Goal: Task Accomplishment & Management: Use online tool/utility

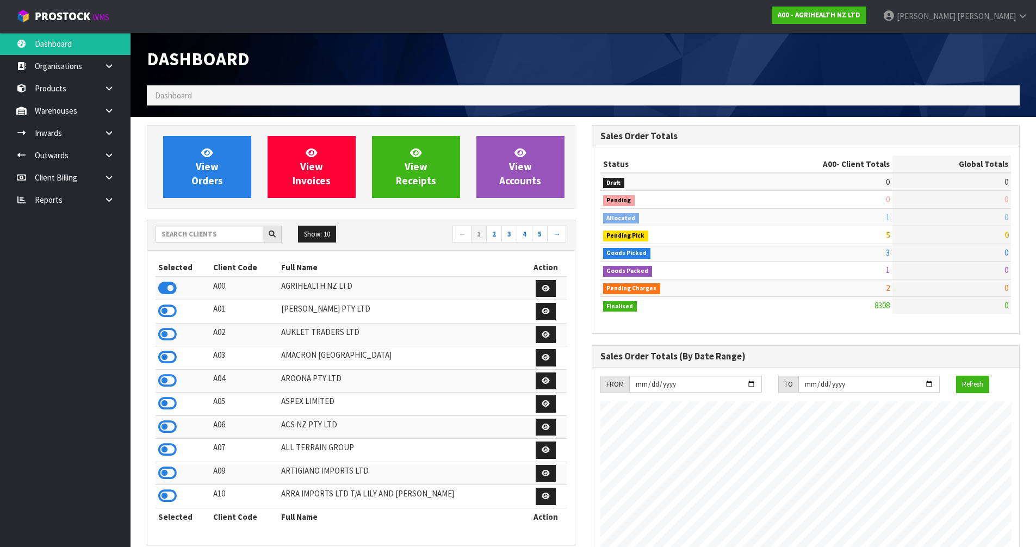
scroll to position [824, 444]
click at [202, 234] on input "text" at bounding box center [210, 234] width 108 height 17
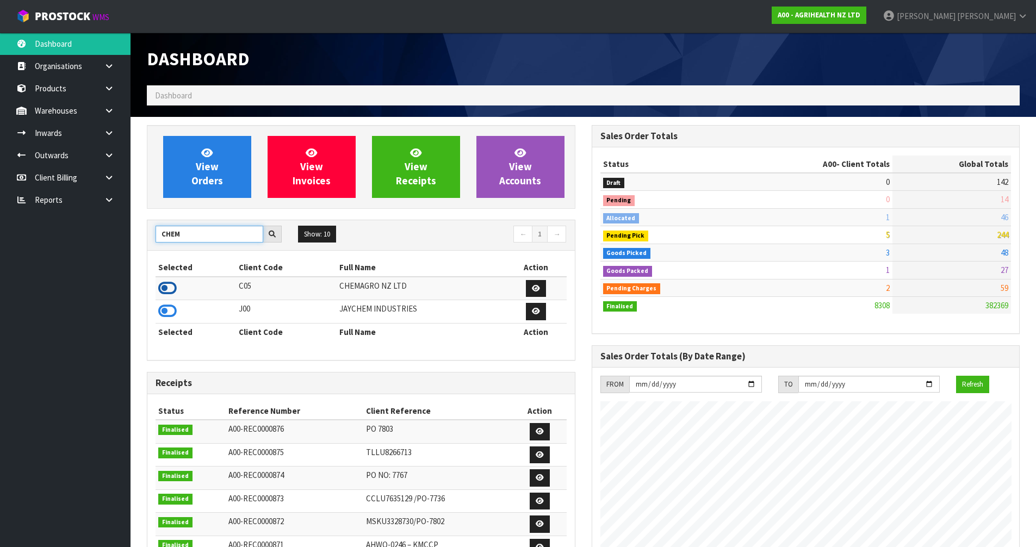
type input "CHEM"
click at [169, 289] on icon at bounding box center [167, 288] width 18 height 16
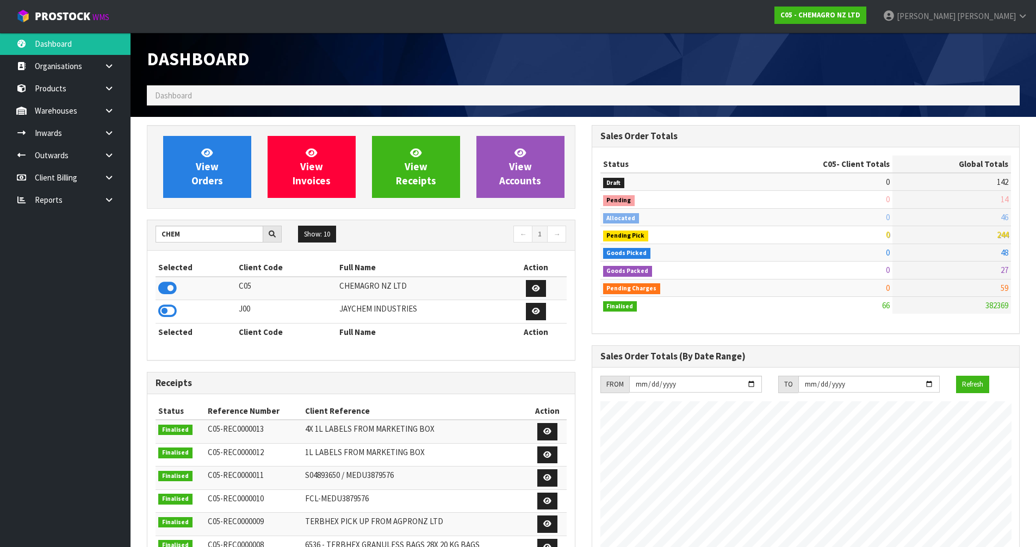
scroll to position [543169, 543390]
click at [78, 93] on link "Products" at bounding box center [65, 88] width 131 height 22
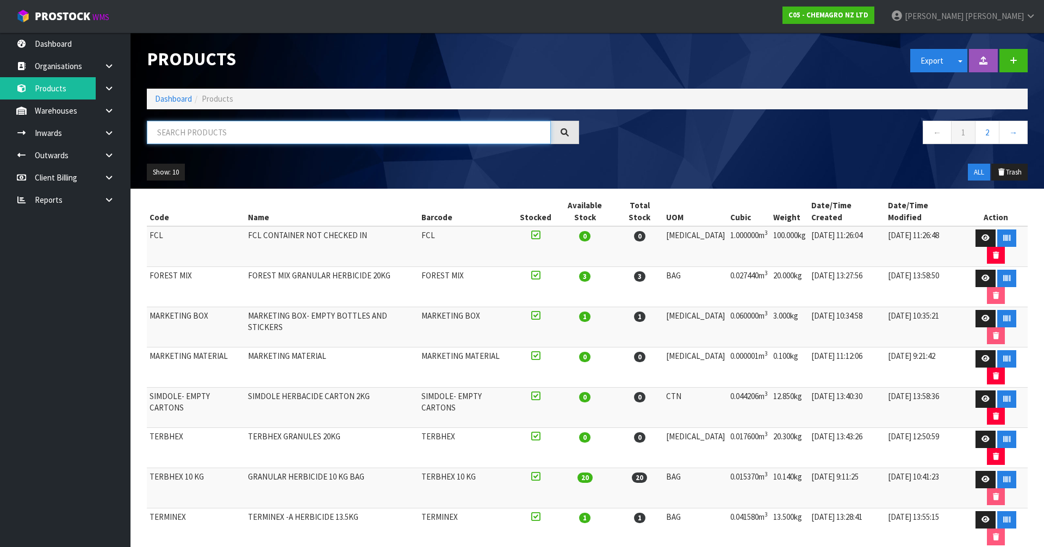
click at [244, 143] on input "text" at bounding box center [349, 132] width 404 height 23
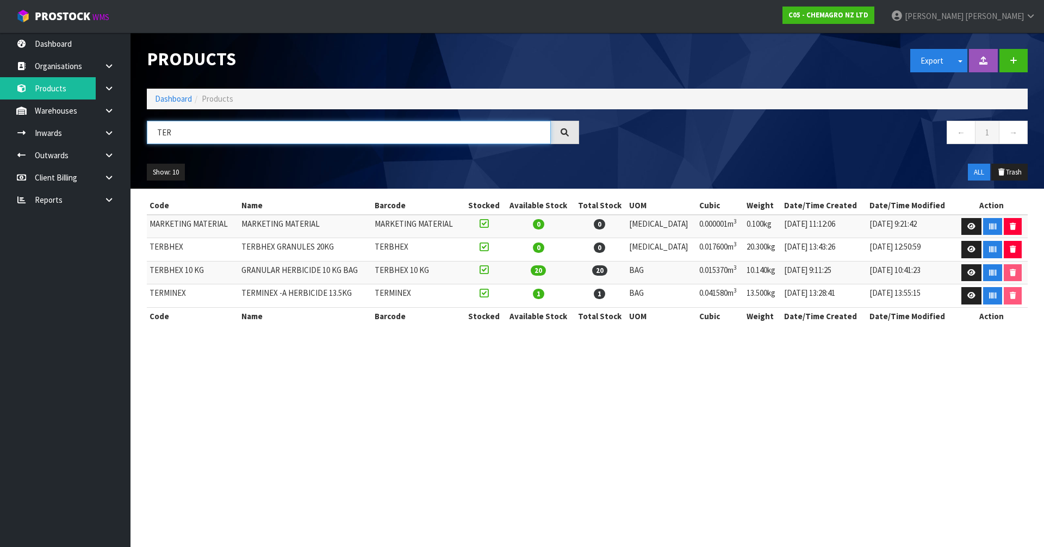
type input "TER"
click at [702, 266] on td "0.015370m 3" at bounding box center [720, 272] width 47 height 23
click at [179, 270] on td "TERBHEX 10 KG" at bounding box center [193, 272] width 92 height 23
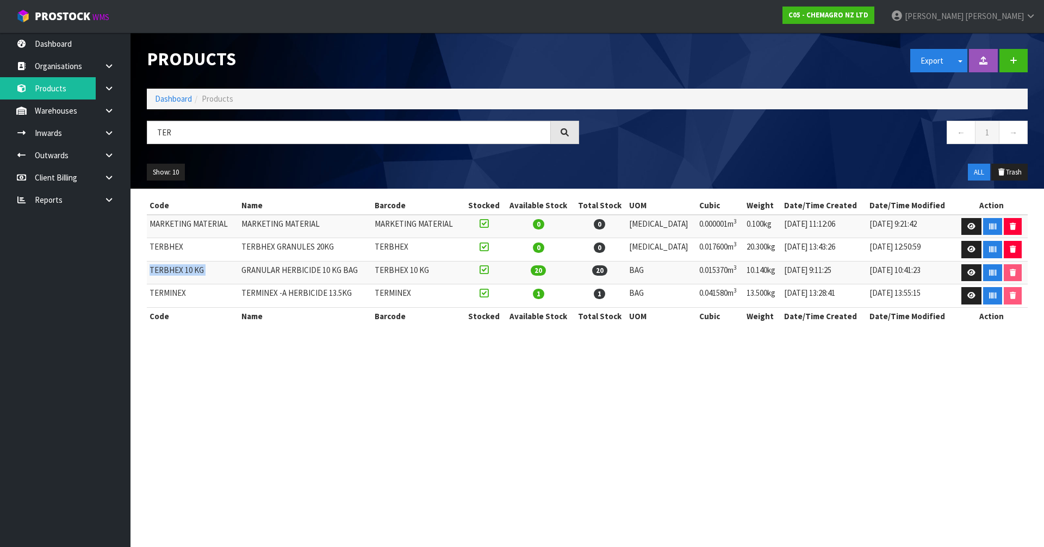
copy tr "TERBHEX 10 KG"
drag, startPoint x: 40, startPoint y: 133, endPoint x: 44, endPoint y: 128, distance: 6.2
click at [41, 133] on link "Inwards" at bounding box center [65, 133] width 131 height 22
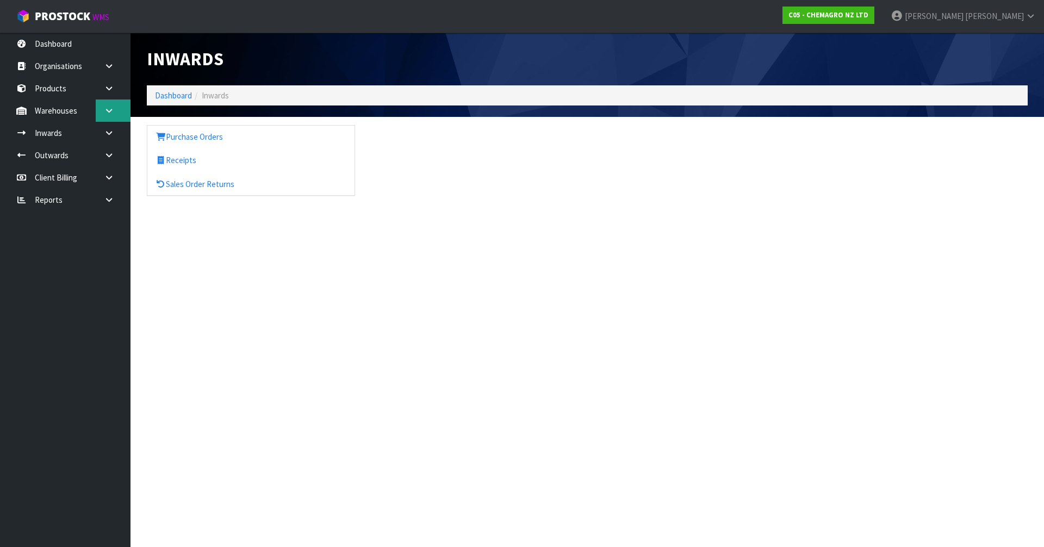
click at [108, 100] on div "Inwards Dashboard Inwards Purchase Orders Receipts Sales Order Returns" at bounding box center [522, 107] width 1044 height 215
click at [109, 109] on div "Inwards Dashboard Inwards Purchase Orders Receipts Sales Order Returns" at bounding box center [522, 107] width 1044 height 215
click at [109, 110] on icon at bounding box center [109, 111] width 10 height 8
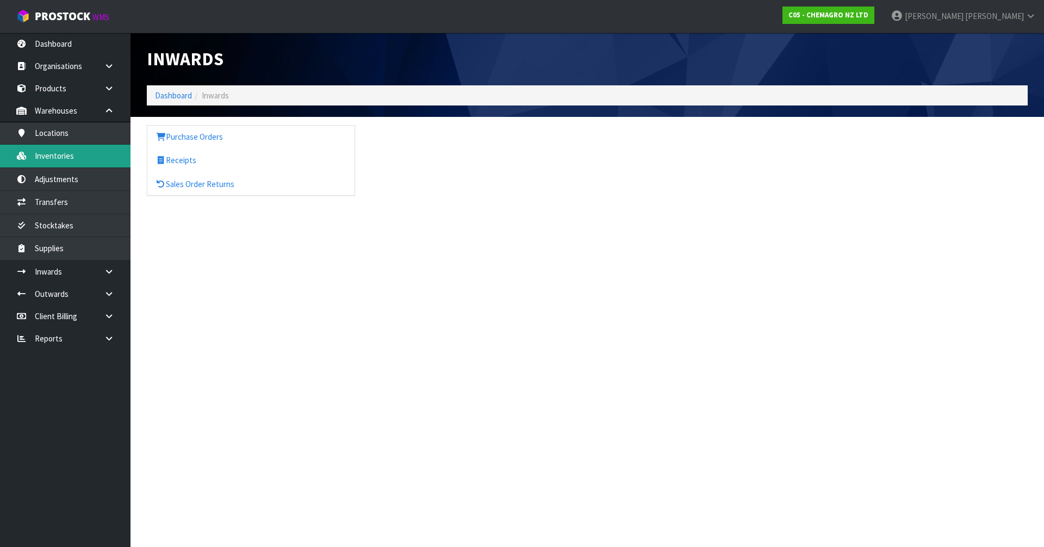
click at [62, 152] on link "Inventories" at bounding box center [65, 156] width 131 height 22
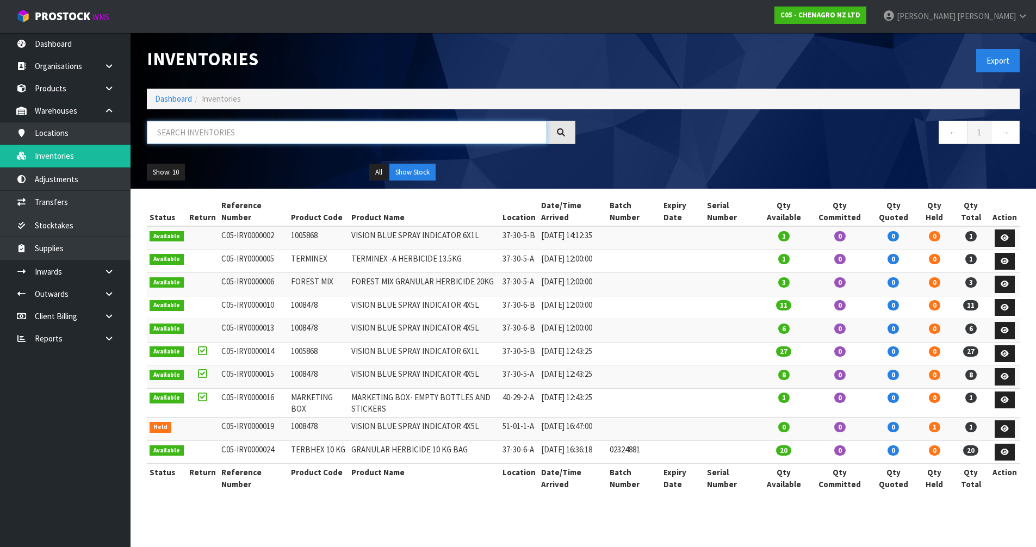
click at [197, 135] on input "text" at bounding box center [347, 132] width 400 height 23
paste input "TERBHEX 10 KG"
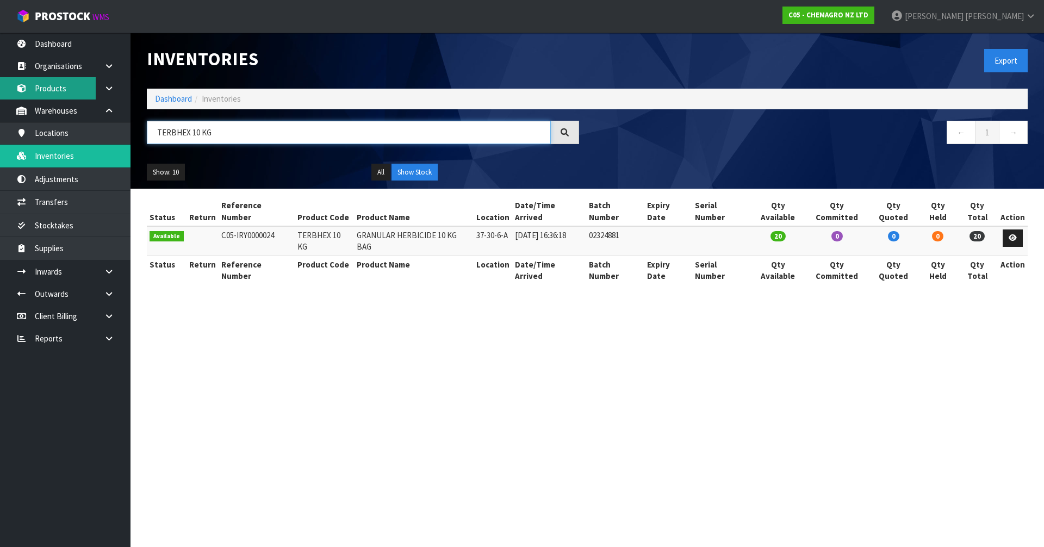
type input "TERBHEX 10 KG"
click at [59, 88] on link "Products" at bounding box center [65, 88] width 131 height 22
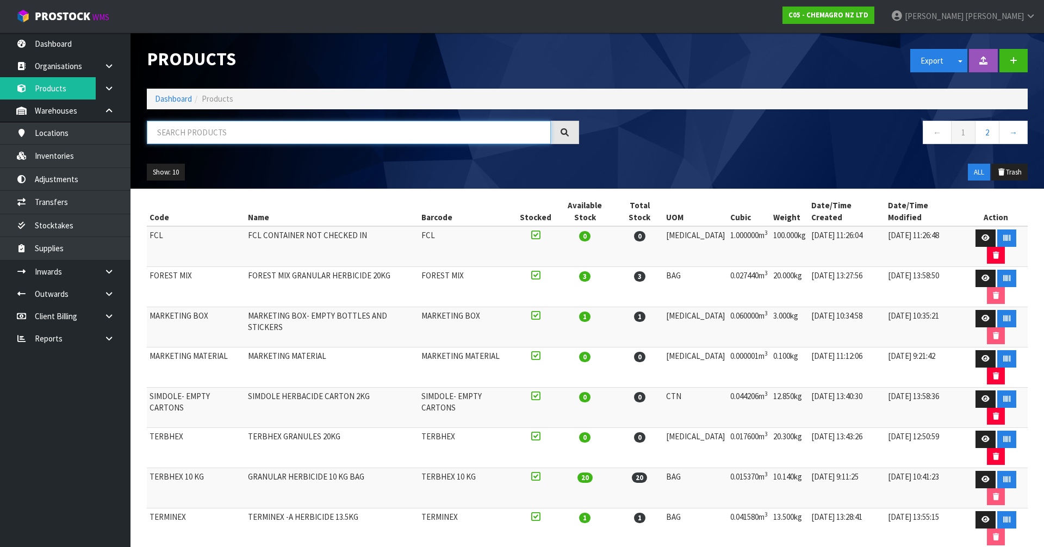
click at [184, 128] on input "text" at bounding box center [349, 132] width 404 height 23
click at [405, 132] on input "text" at bounding box center [349, 132] width 404 height 23
paste input "TERBHEX 10 KG"
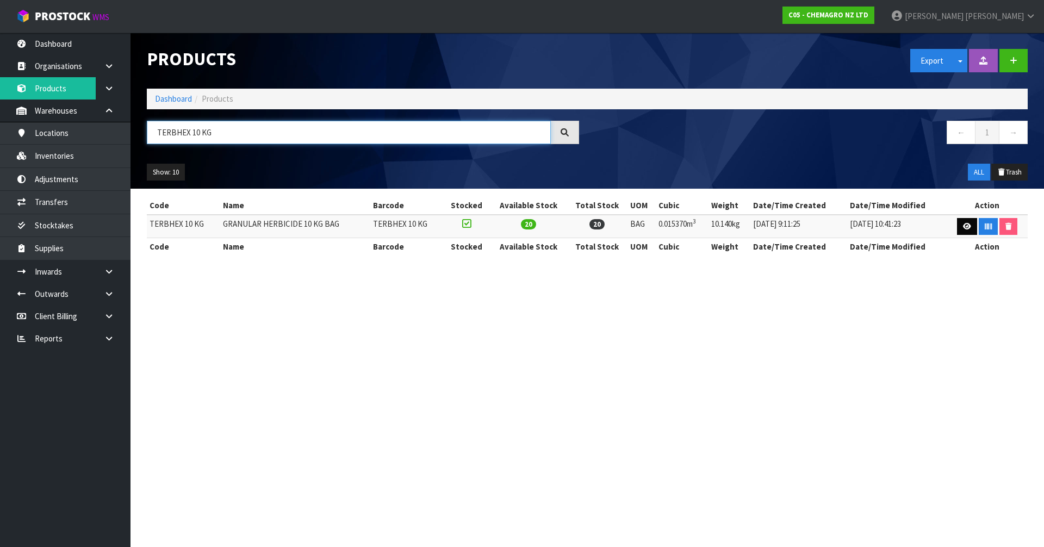
type input "TERBHEX 10 KG"
click at [970, 231] on link at bounding box center [967, 226] width 20 height 17
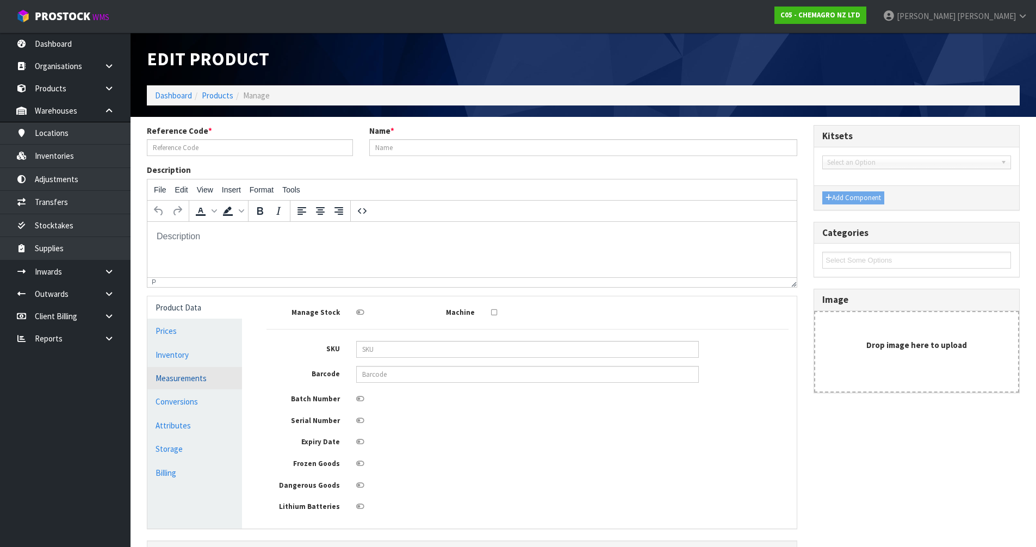
type input "TERBHEX 10 KG"
type input "GRANULAR HERBICIDE 10 KG BAG"
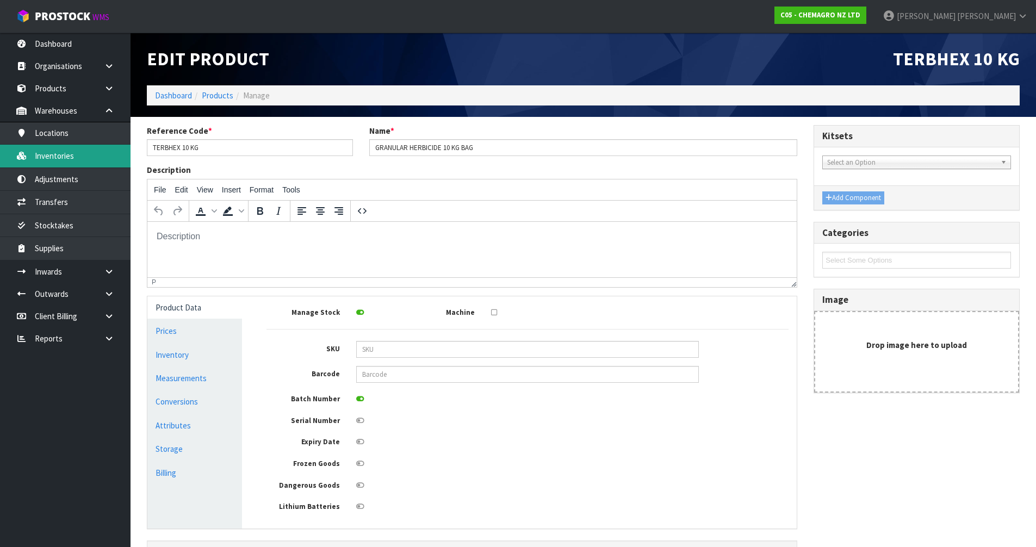
click at [75, 166] on link "Inventories" at bounding box center [65, 156] width 131 height 22
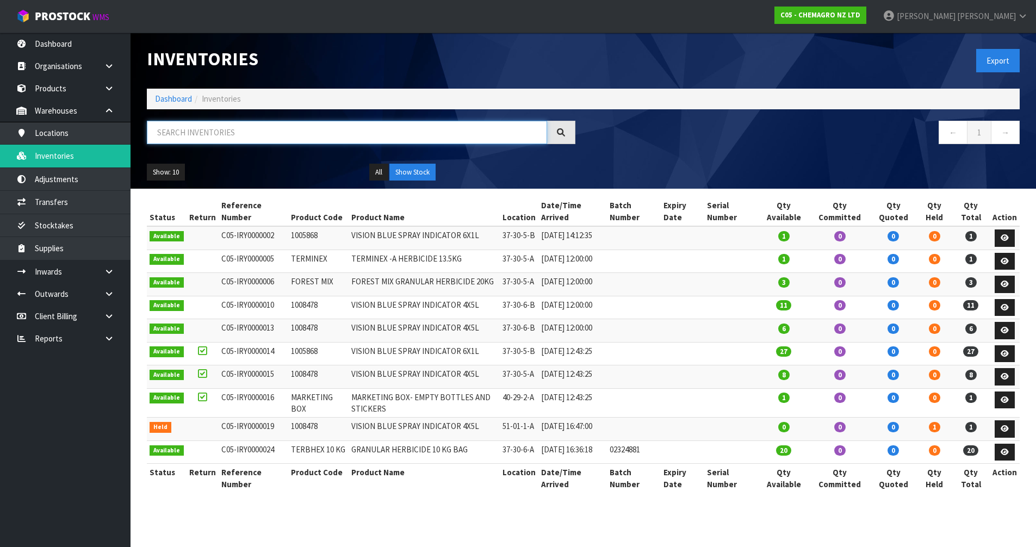
click at [254, 127] on input "text" at bounding box center [347, 132] width 400 height 23
paste input "TERBHEX 10 KG"
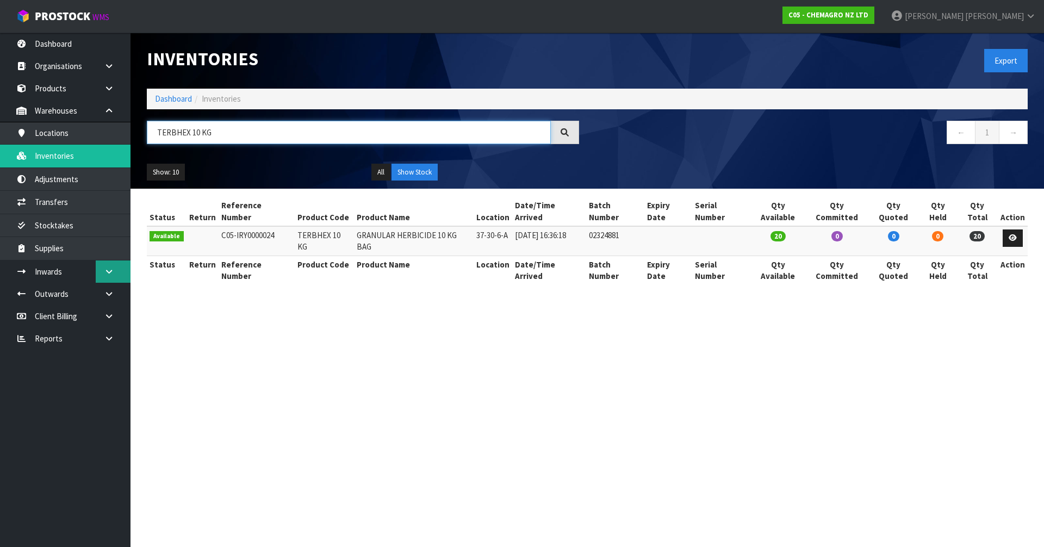
type input "TERBHEX 10 KG"
click at [114, 270] on link at bounding box center [113, 271] width 35 height 22
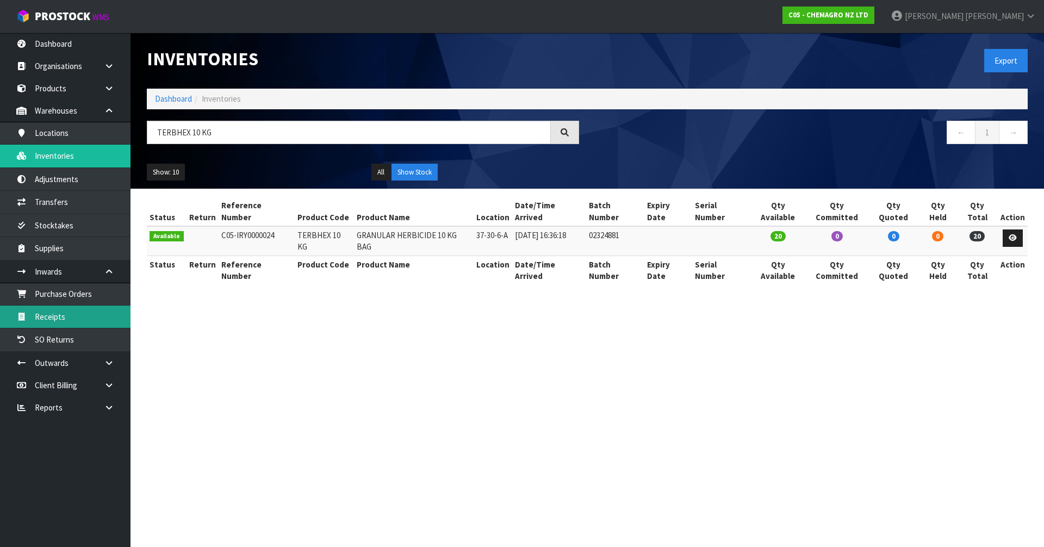
click at [39, 313] on link "Receipts" at bounding box center [65, 317] width 131 height 22
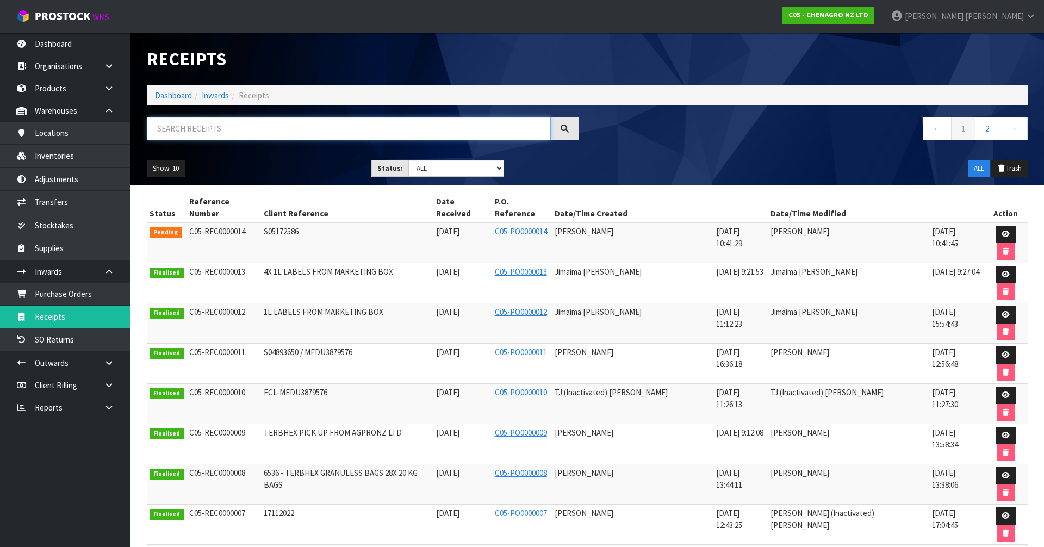
click at [206, 127] on input "text" at bounding box center [349, 128] width 404 height 23
paste input "TERBHEX 10 KG"
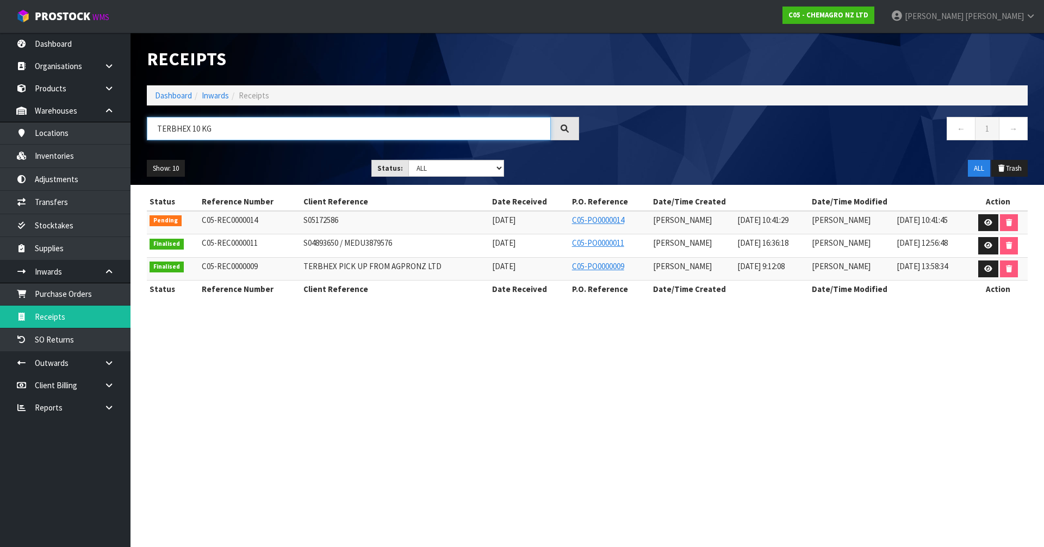
type input "TERBHEX 10 KG"
click at [284, 59] on h1 "Receipts" at bounding box center [363, 59] width 432 height 20
